Goal: Task Accomplishment & Management: Manage account settings

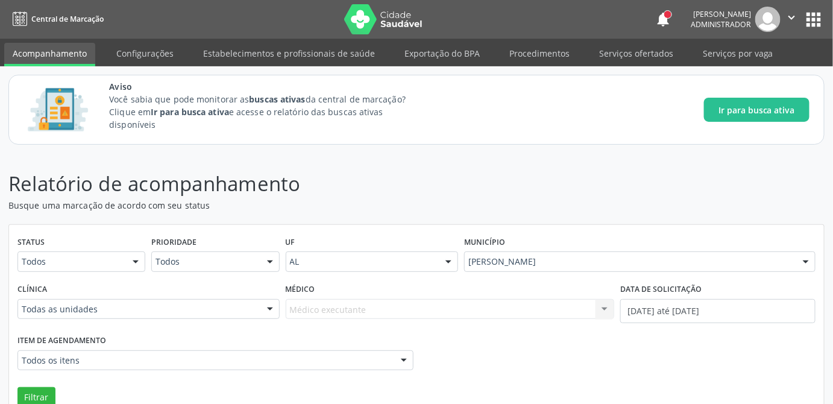
click at [599, 204] on header "Relatório de acompanhamento Busque uma marcação de acordo com seu status" at bounding box center [416, 190] width 816 height 43
click at [493, 376] on div "Item de agendamento Todos os itens Todos os itens 0304070076 - .Quimioterapia d…" at bounding box center [416, 355] width 804 height 47
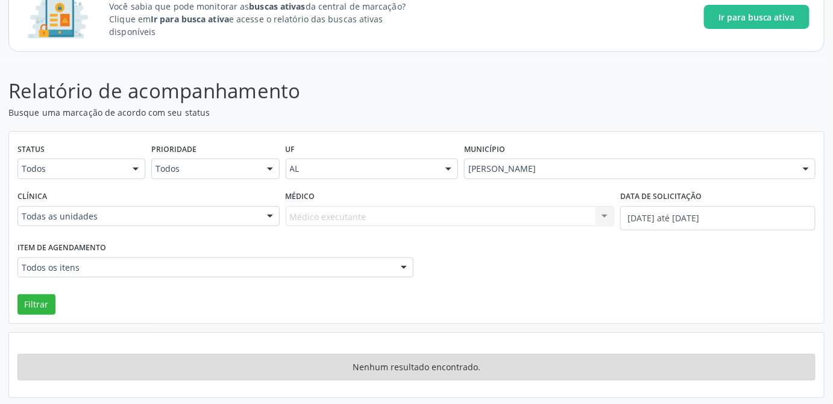
click at [514, 279] on div "Item de agendamento Todos os itens Todos os itens 0304070076 - .Quimioterapia d…" at bounding box center [416, 262] width 804 height 47
click at [567, 276] on div "Item de agendamento Todos os itens Todos os itens 0304070076 - .Quimioterapia d…" at bounding box center [416, 262] width 804 height 47
click at [560, 259] on div "Item de agendamento Todos os itens Todos os itens 0304070076 - .Quimioterapia d…" at bounding box center [416, 262] width 804 height 47
click at [514, 283] on div "Item de agendamento Todos os itens Todos os itens 0304070076 - .Quimioterapia d…" at bounding box center [416, 262] width 804 height 47
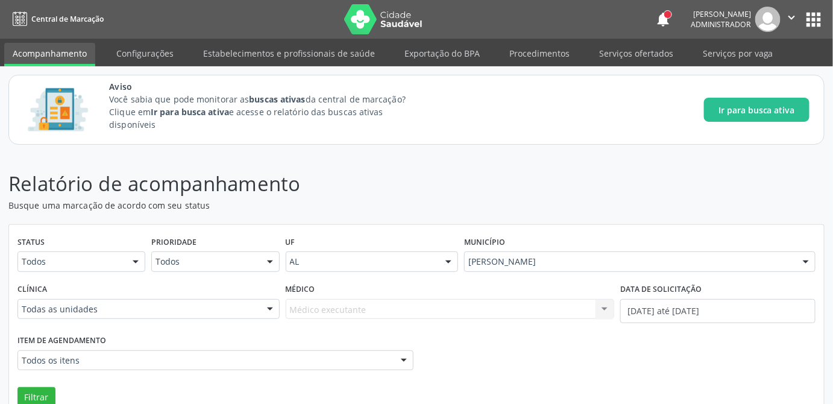
click at [58, 48] on link "Acompanhamento" at bounding box center [49, 55] width 91 height 24
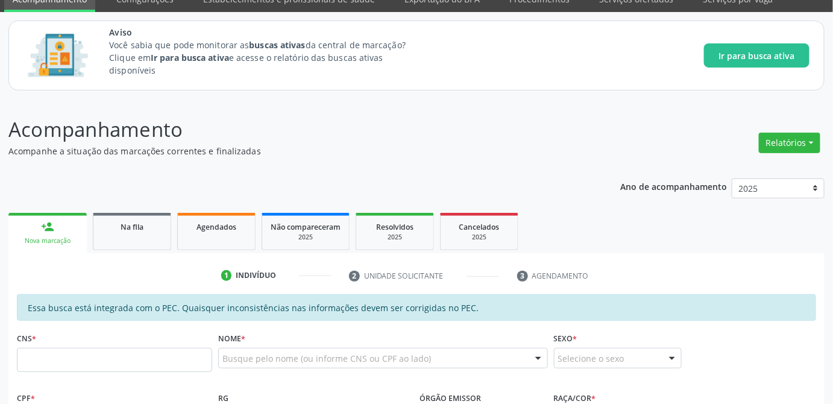
scroll to position [109, 0]
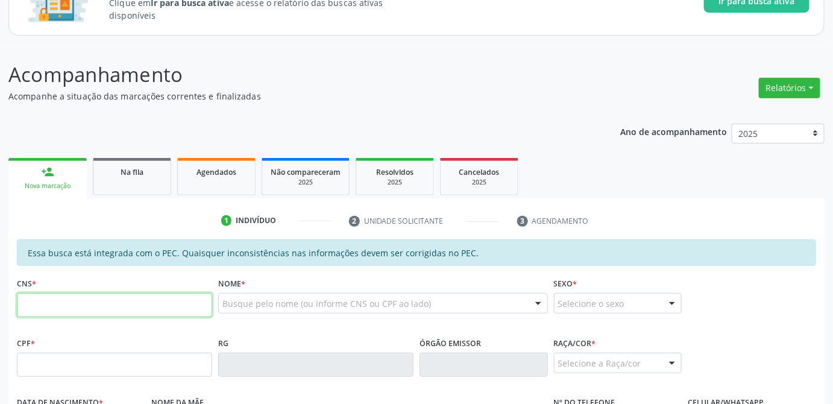
click at [128, 311] on input "text" at bounding box center [114, 305] width 195 height 24
type input "708 6000 6342 4384"
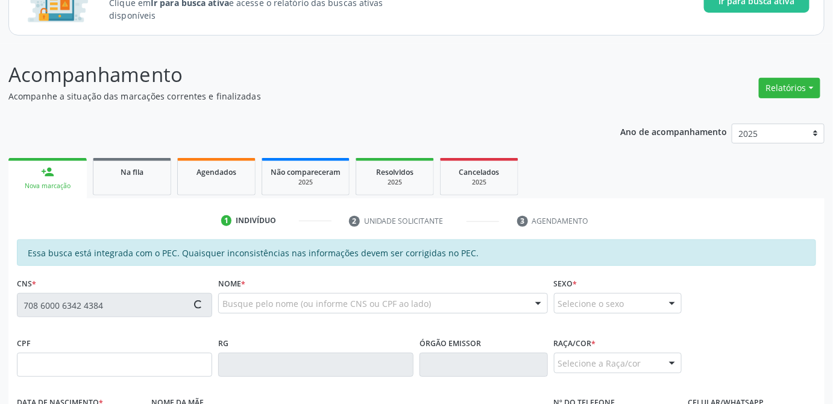
type input "020.389.394-89"
type input "1[DATE]"
type input "[PERSON_NAME]"
type input "[PHONE_NUMBER]"
type input "21"
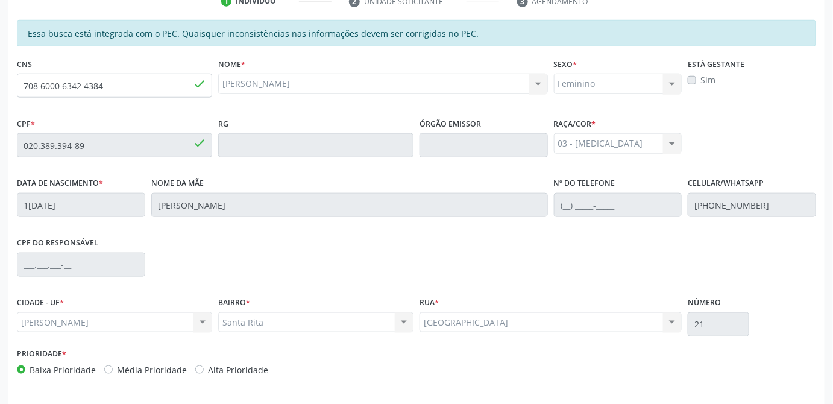
scroll to position [370, 0]
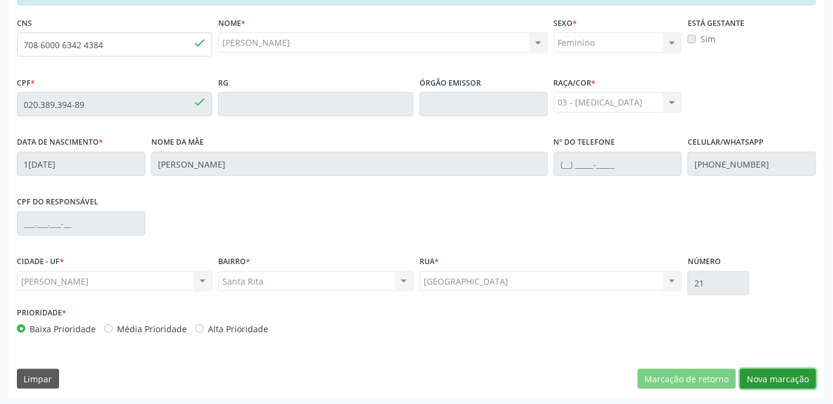
click at [797, 380] on button "Nova marcação" at bounding box center [778, 379] width 76 height 21
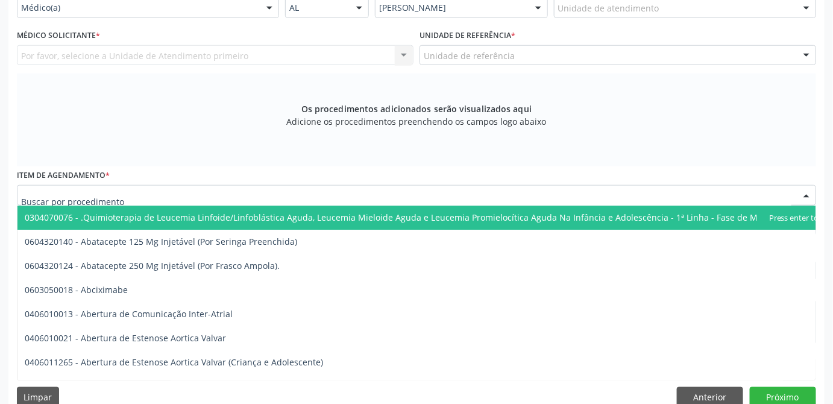
click at [206, 198] on div at bounding box center [417, 195] width 800 height 21
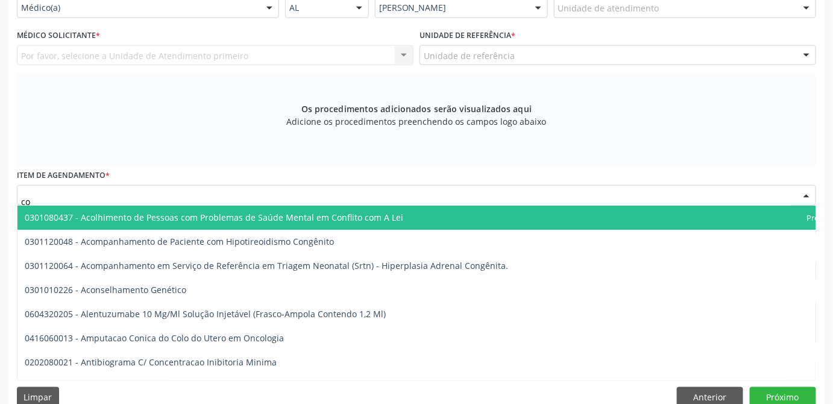
type input "c"
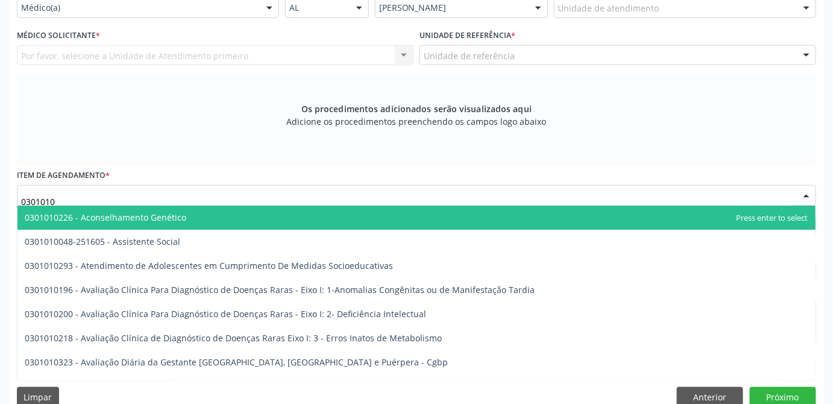
type input "03010100"
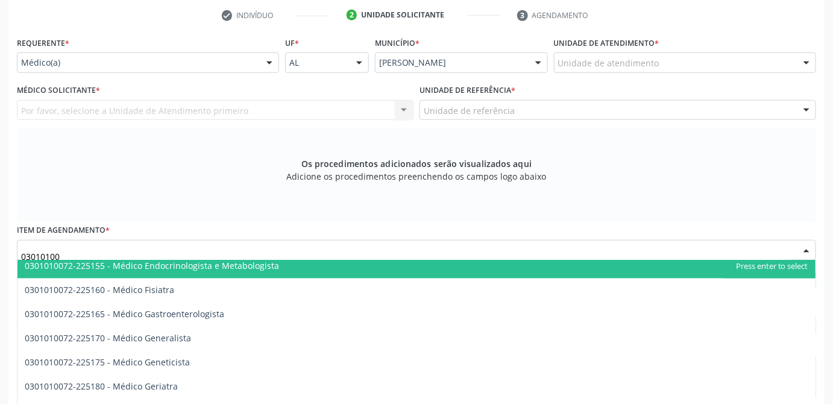
scroll to position [2521, 0]
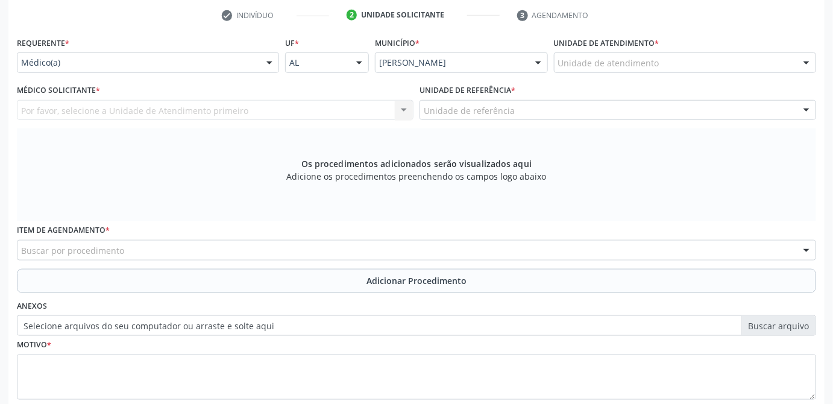
click at [710, 169] on div "Os procedimentos adicionados serão visualizados aqui Adicione os procedimentos …" at bounding box center [417, 174] width 800 height 93
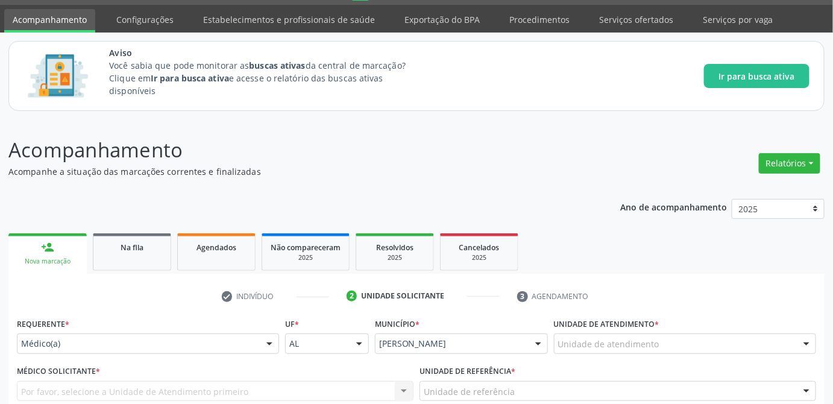
scroll to position [27, 0]
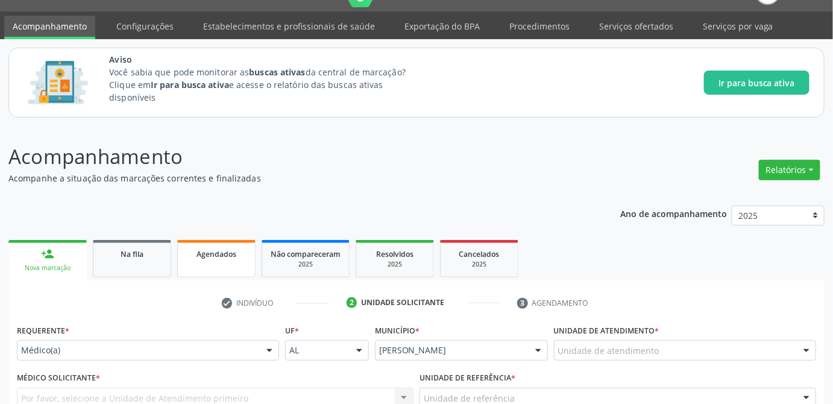
click at [213, 259] on link "Agendados" at bounding box center [216, 258] width 78 height 37
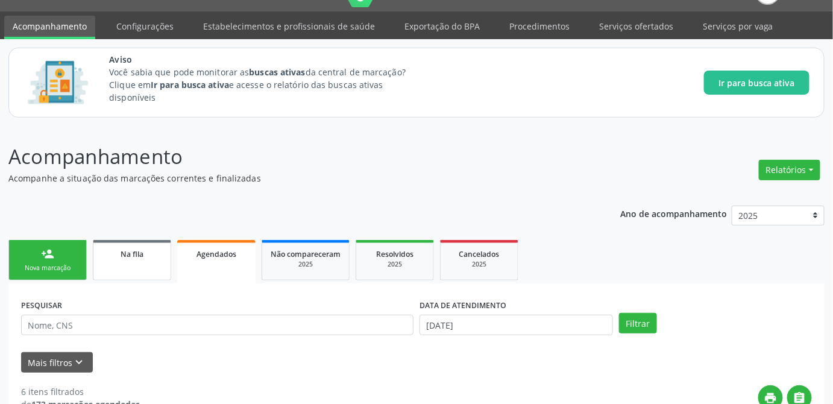
click at [131, 253] on span "Na fila" at bounding box center [132, 254] width 23 height 10
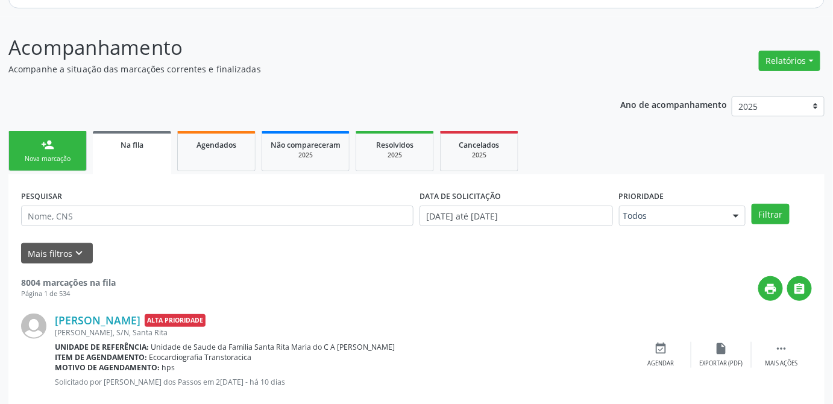
scroll to position [356, 0]
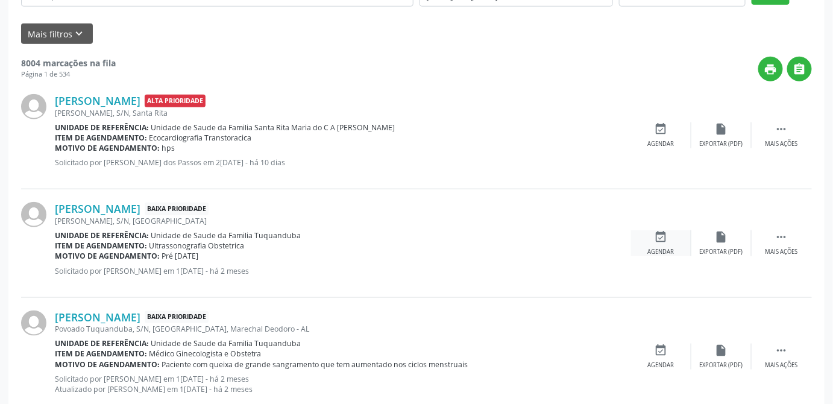
click at [667, 235] on icon "event_available" at bounding box center [661, 236] width 13 height 13
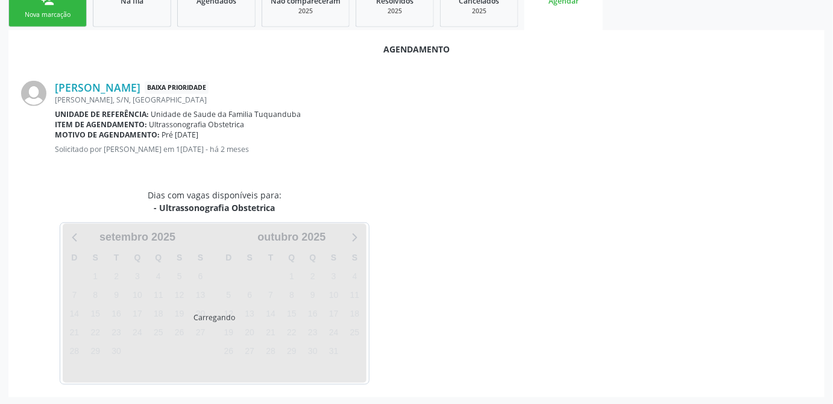
scroll to position [344, 0]
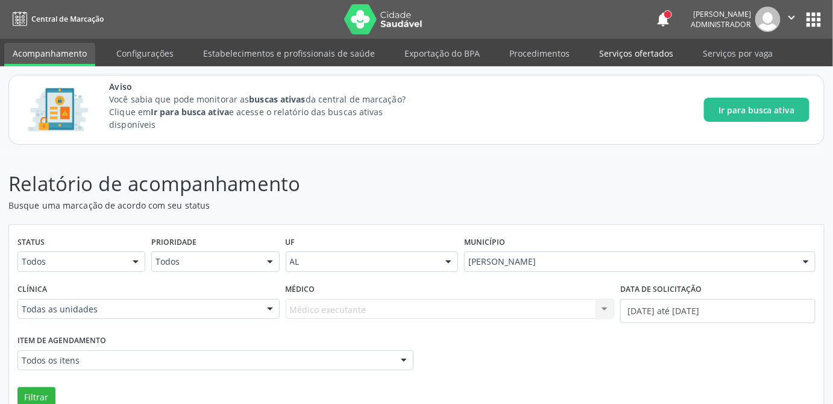
click at [623, 54] on link "Serviços ofertados" at bounding box center [636, 53] width 91 height 21
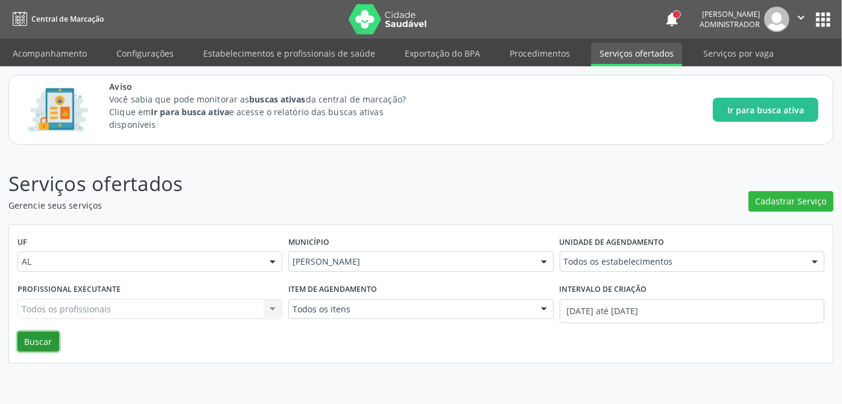
click at [41, 341] on button "Buscar" at bounding box center [38, 342] width 42 height 21
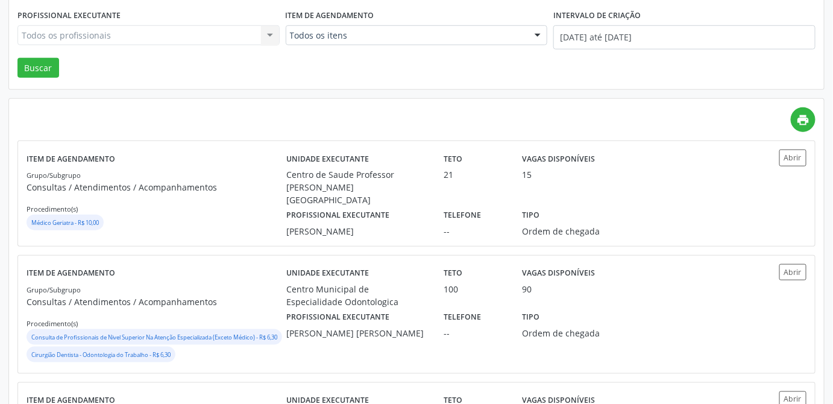
scroll to position [329, 0]
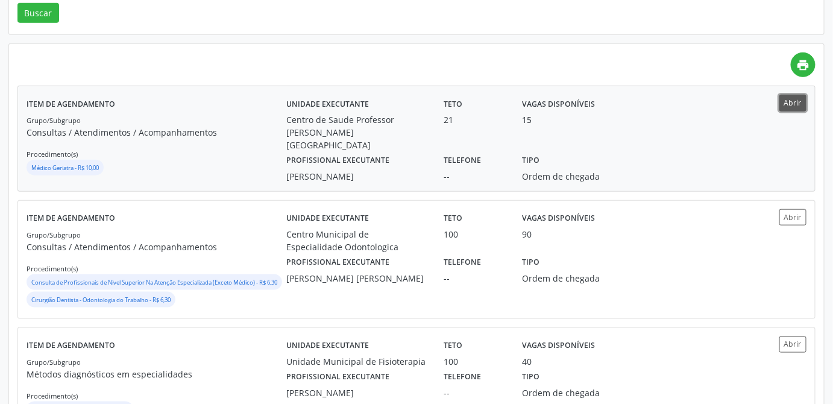
click at [797, 99] on button "Abrir" at bounding box center [793, 103] width 27 height 16
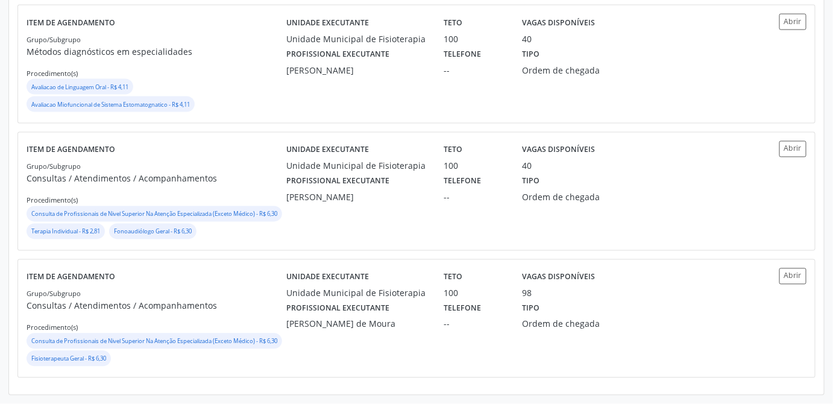
scroll to position [675, 0]
click at [796, 268] on button "Abrir" at bounding box center [793, 276] width 27 height 16
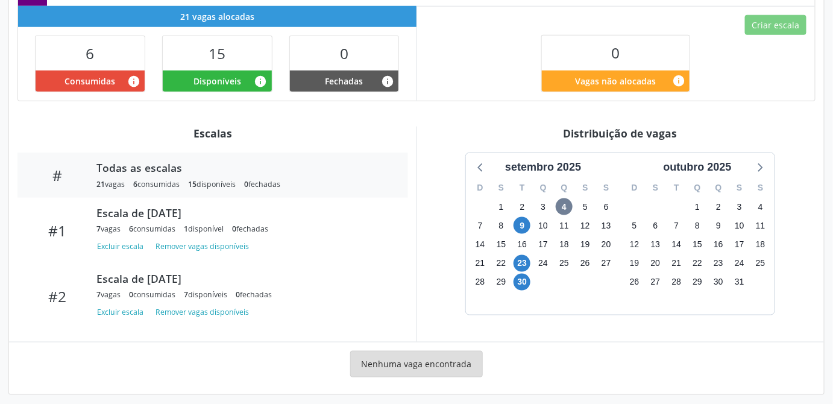
scroll to position [60, 0]
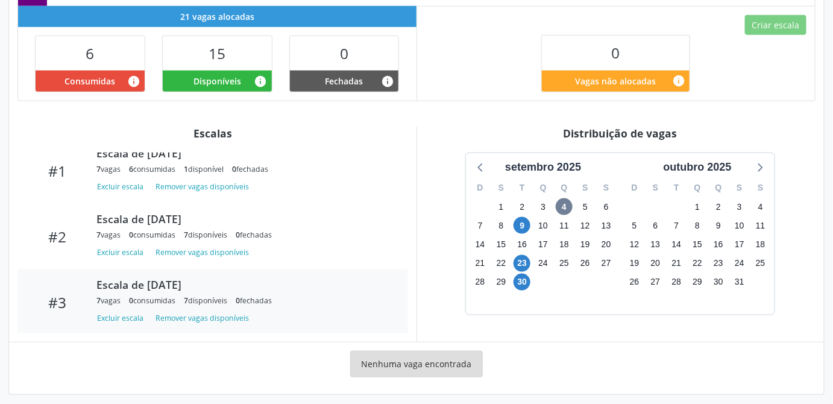
click at [177, 283] on div "Escala de 30/09/2025 7 vagas 0 consumidas 7 disponíveis 0 fechadas" at bounding box center [243, 292] width 311 height 28
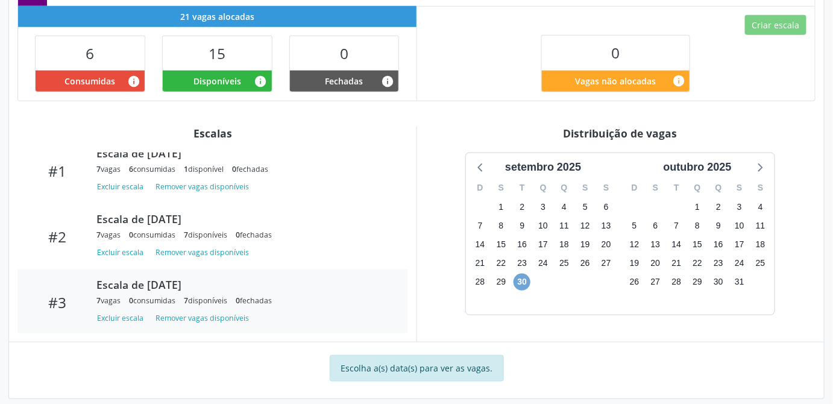
click at [527, 276] on span "30" at bounding box center [522, 282] width 17 height 17
click at [527, 274] on span "30" at bounding box center [522, 282] width 17 height 17
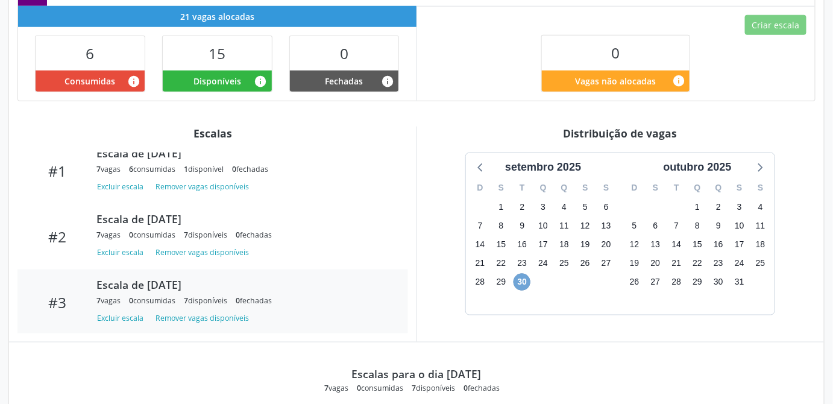
scroll to position [568, 0]
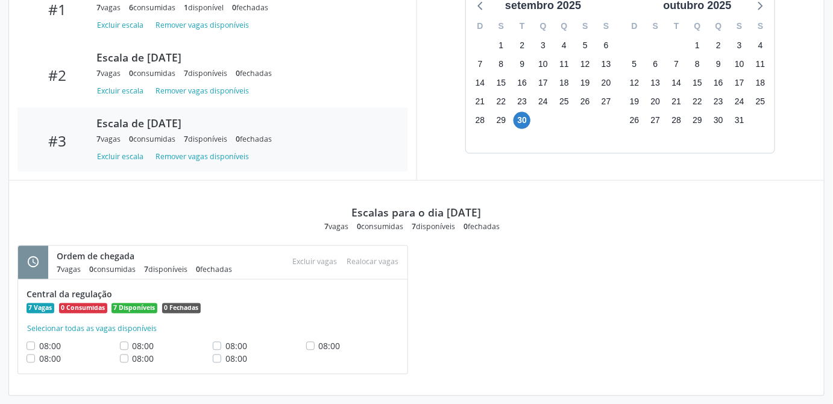
click at [614, 275] on div "schedule Ordem de chegada 7 vagas 0 consumidas 7 disponíveis 0 fechadas Atenção…" at bounding box center [416, 316] width 815 height 142
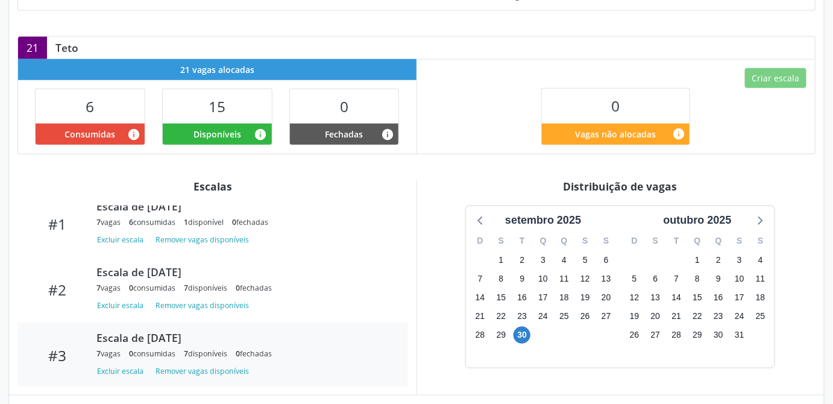
scroll to position [203, 0]
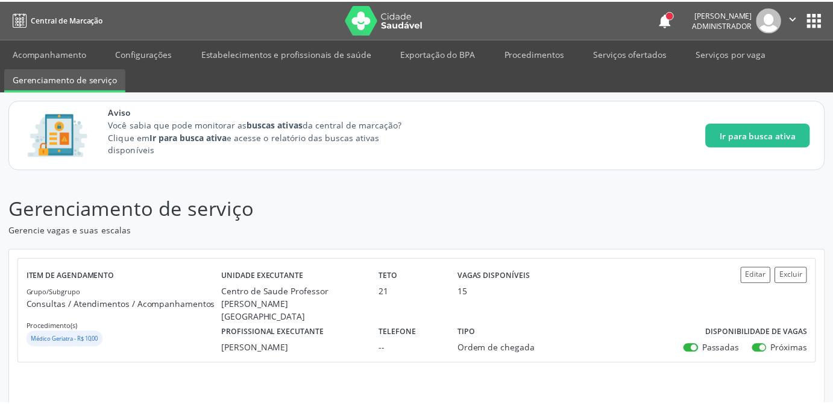
scroll to position [201, 0]
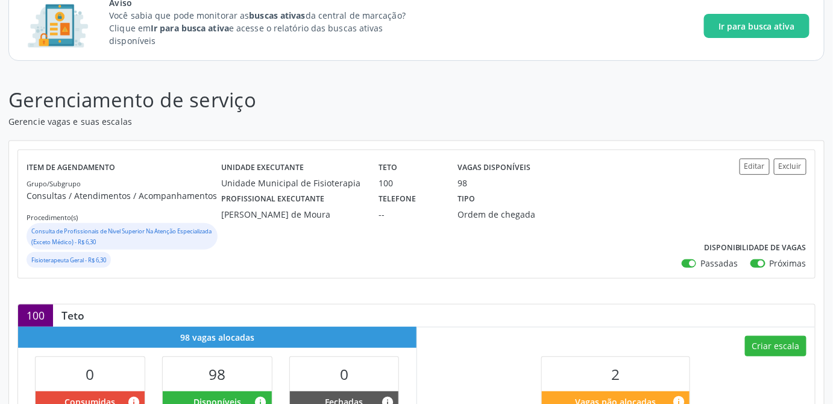
scroll to position [383, 0]
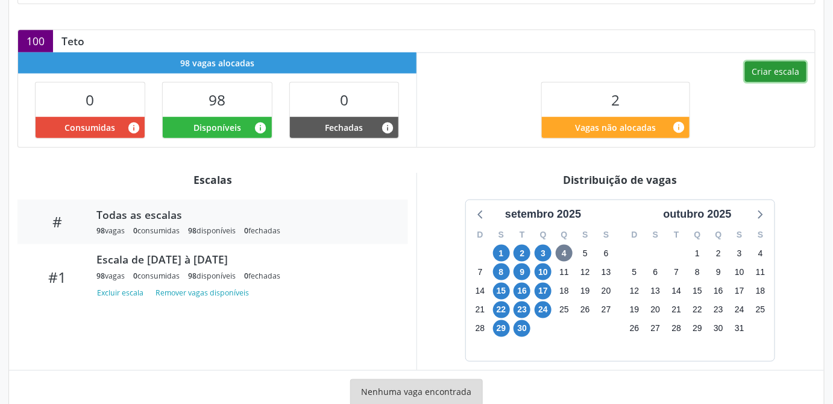
click at [776, 71] on button "Criar escala" at bounding box center [776, 72] width 62 height 21
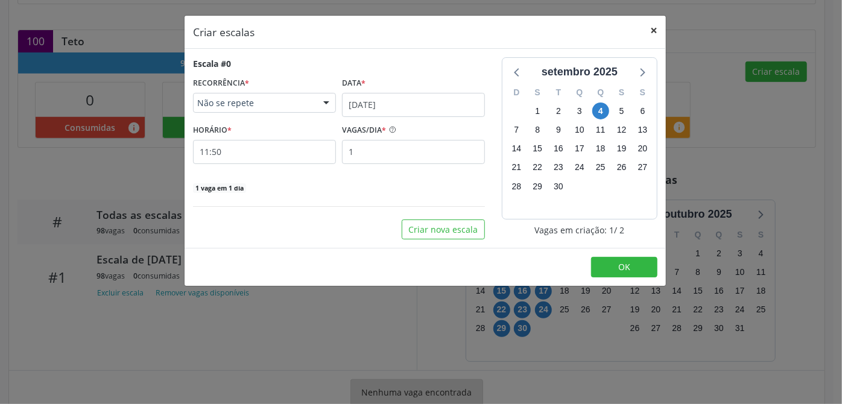
click at [657, 25] on button "×" at bounding box center [654, 31] width 24 height 30
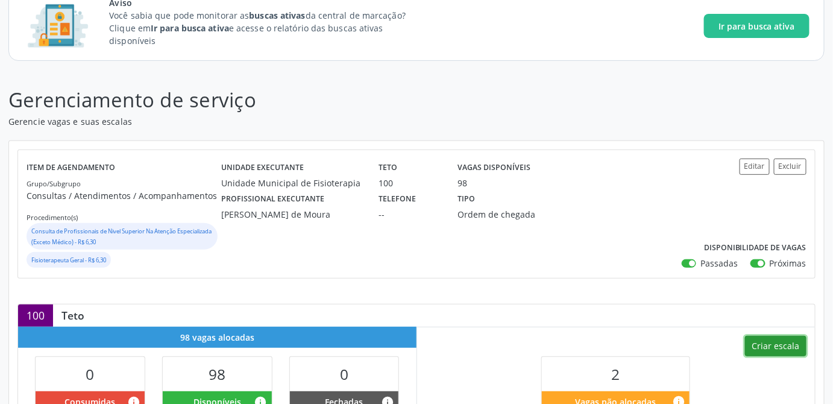
scroll to position [0, 0]
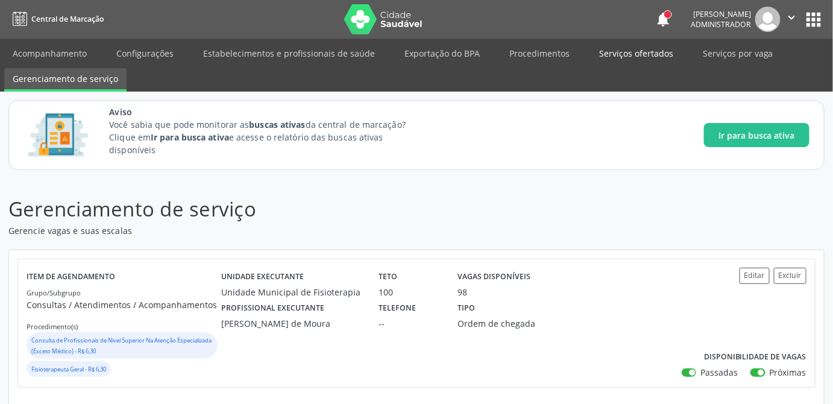
click at [626, 56] on link "Serviços ofertados" at bounding box center [636, 53] width 91 height 21
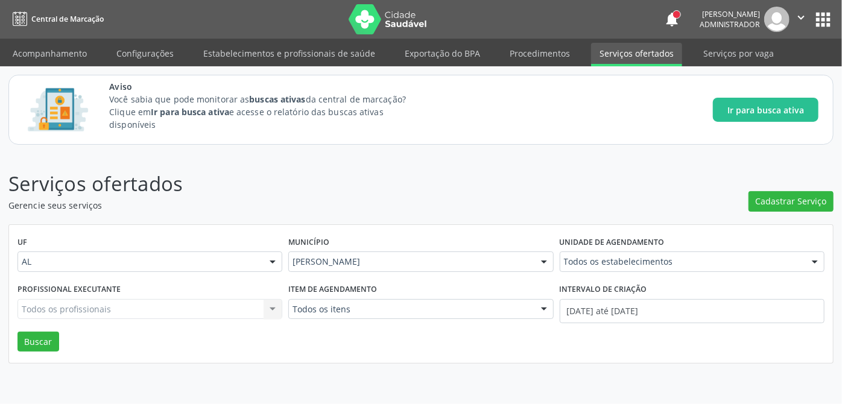
click at [16, 343] on div "UF AL AL Nenhum resultado encontrado para: " " Não há nenhuma opção para ser ex…" at bounding box center [421, 294] width 824 height 139
click at [39, 343] on button "Buscar" at bounding box center [38, 342] width 42 height 21
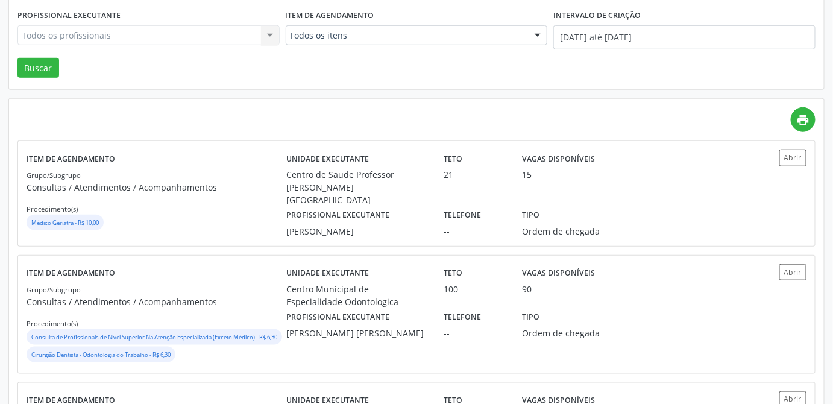
scroll to position [219, 0]
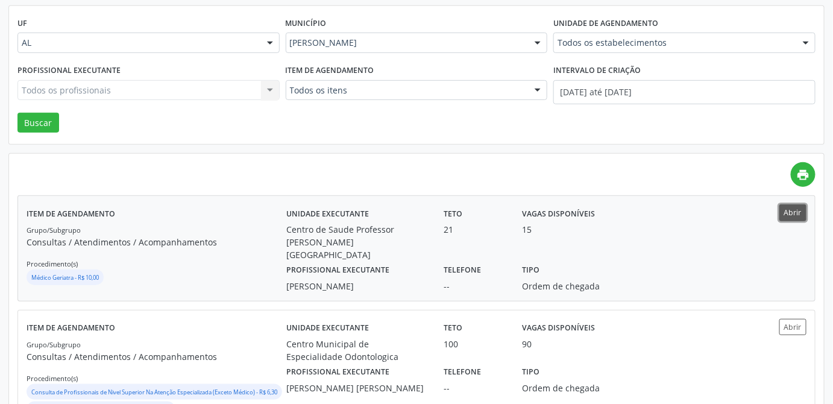
click at [798, 214] on button "Abrir" at bounding box center [793, 212] width 27 height 16
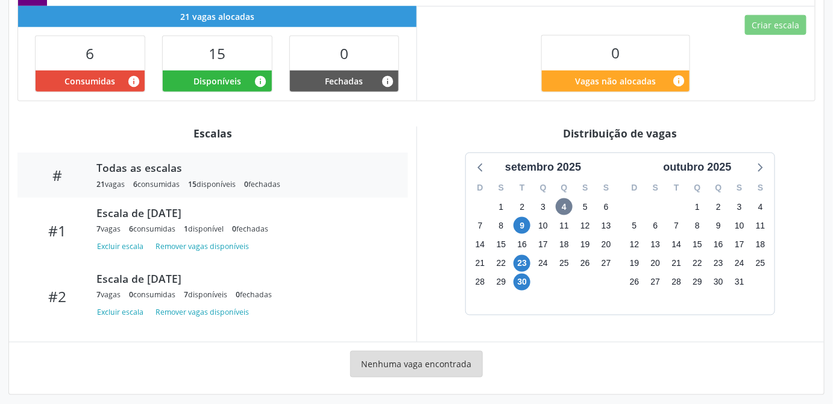
scroll to position [60, 0]
